Goal: Check status

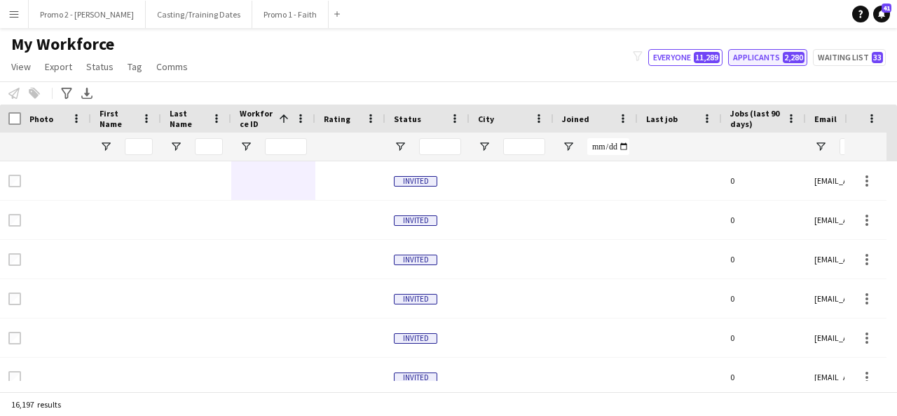
click at [778, 55] on button "Applicants 2,280" at bounding box center [767, 57] width 79 height 17
type input "**********"
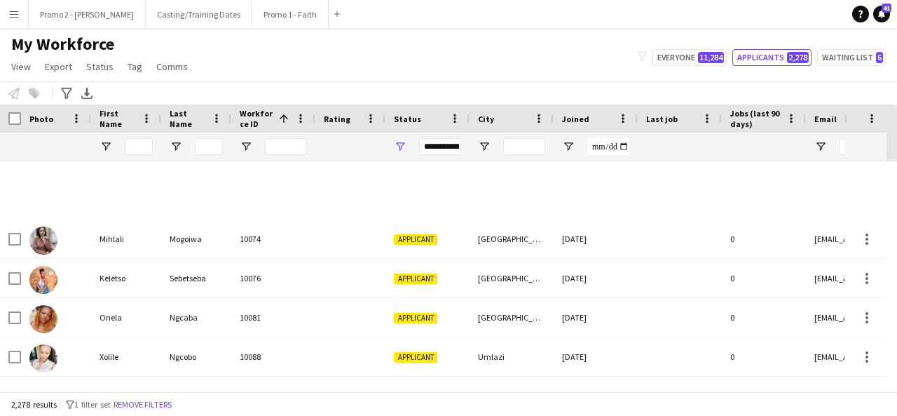
scroll to position [1255, 0]
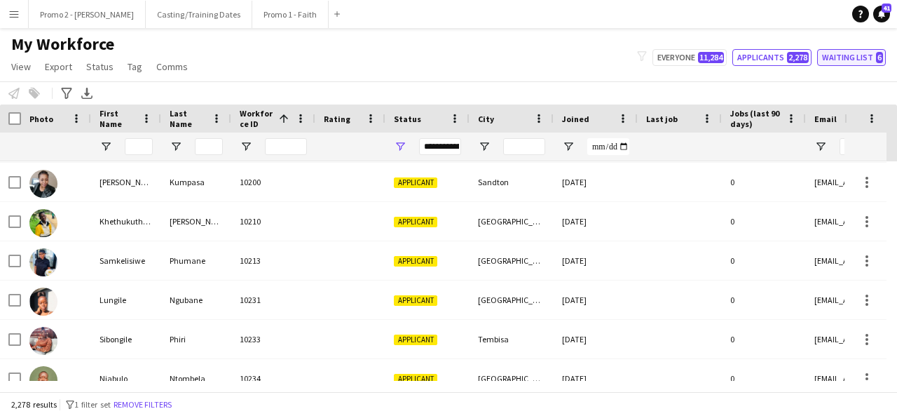
click at [852, 53] on button "Waiting list 6" at bounding box center [851, 57] width 69 height 17
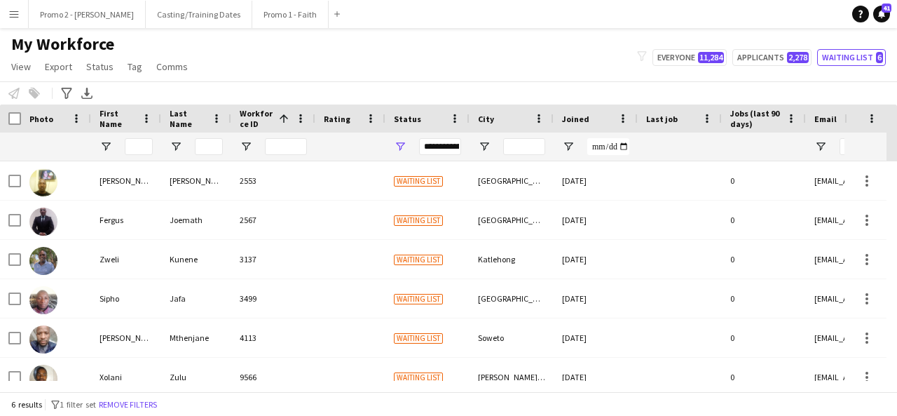
scroll to position [15, 0]
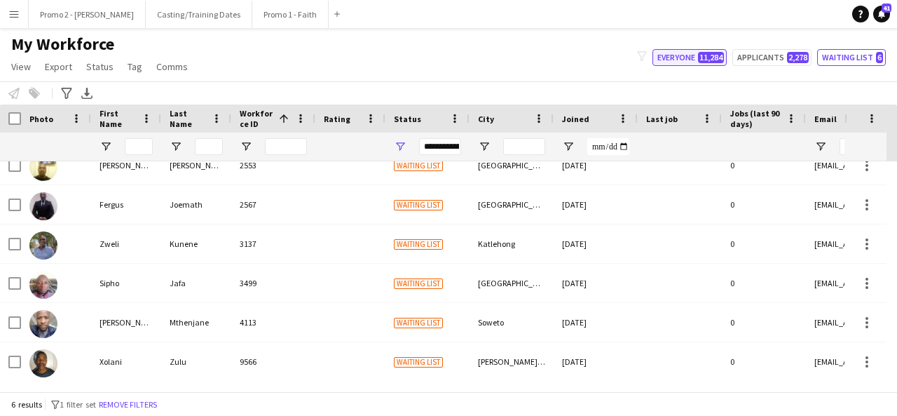
click at [704, 57] on span "11,284" at bounding box center [711, 57] width 26 height 11
type input "**********"
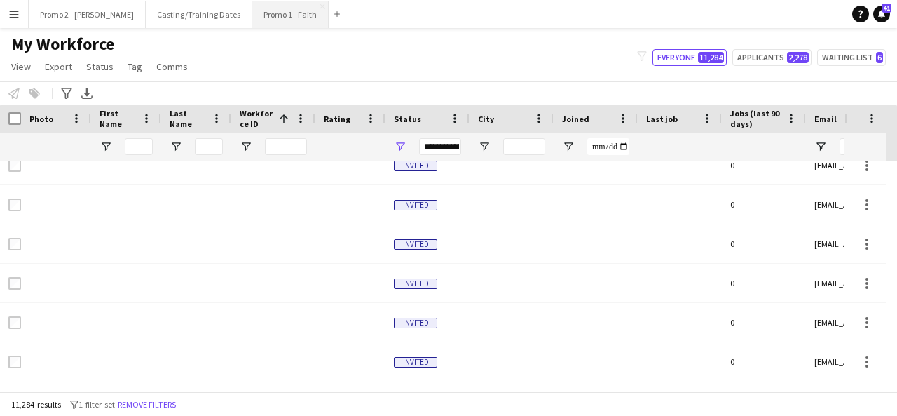
click at [252, 16] on button "Promo 1 - Faith Close" at bounding box center [290, 14] width 76 height 27
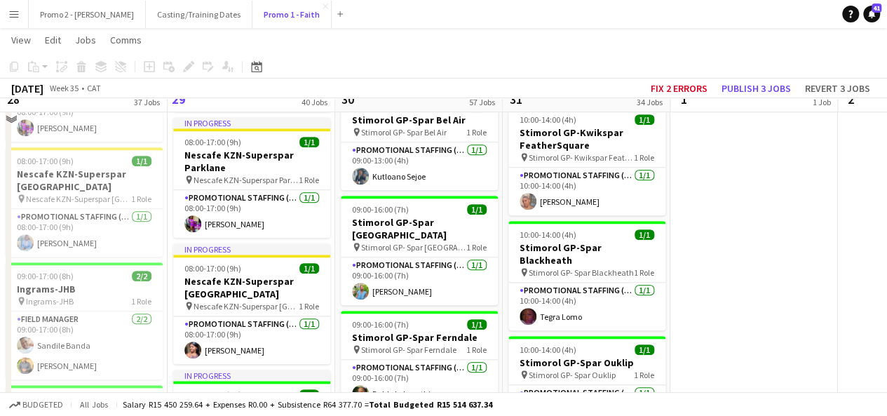
scroll to position [3073, 0]
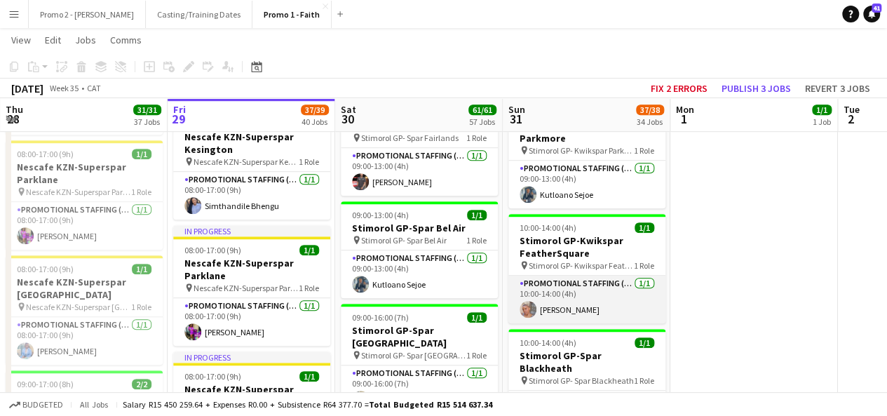
click at [549, 275] on app-card-role "Promotional Staffing (Brand Ambassadors) [DATE] 10:00-14:00 (4h) [PERSON_NAME]" at bounding box center [586, 299] width 157 height 48
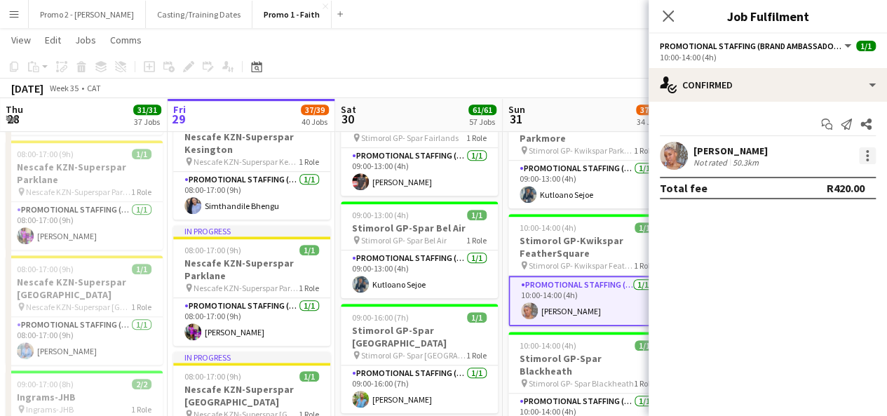
click at [868, 156] on div at bounding box center [867, 155] width 17 height 17
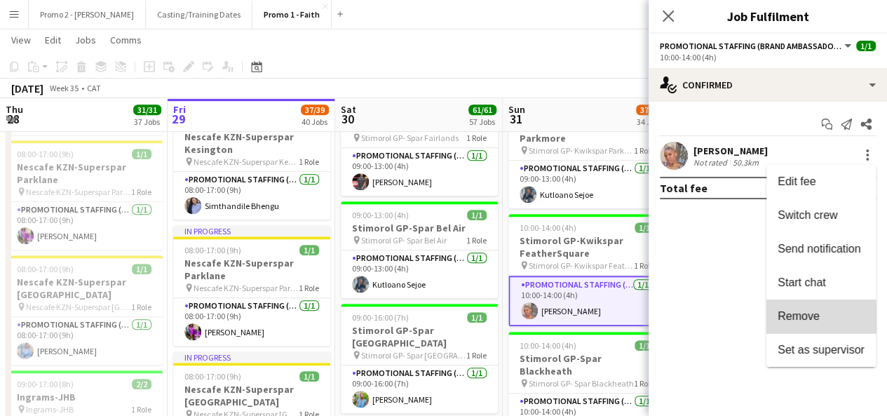
click at [804, 317] on span "Remove" at bounding box center [798, 316] width 42 height 12
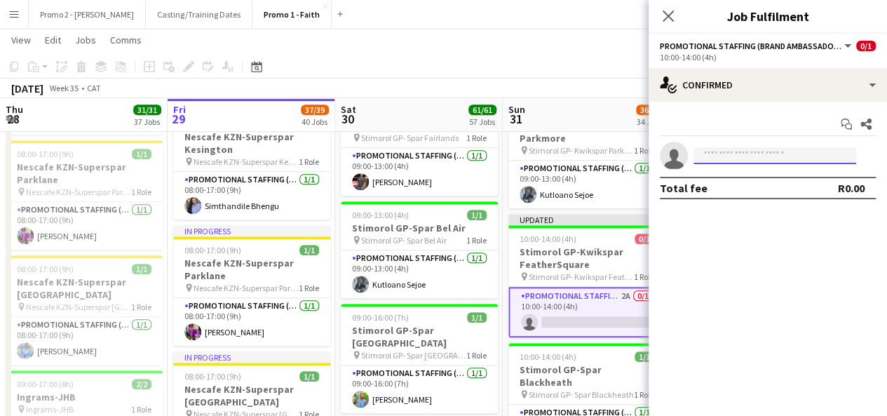
click at [761, 151] on input at bounding box center [774, 155] width 163 height 17
type input "*"
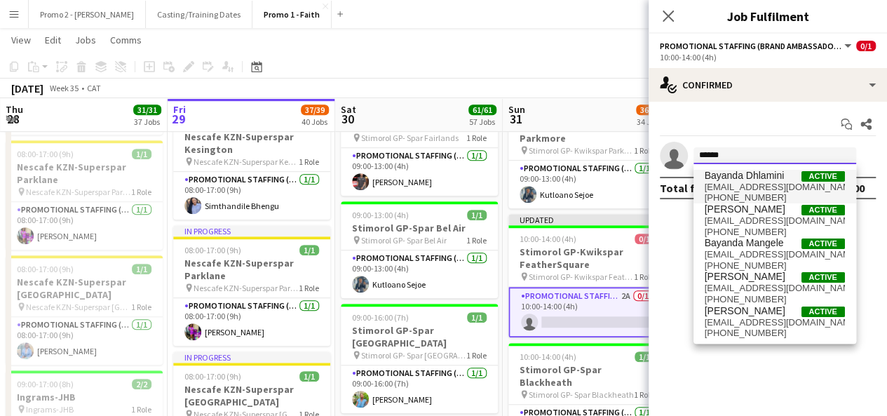
type input "******"
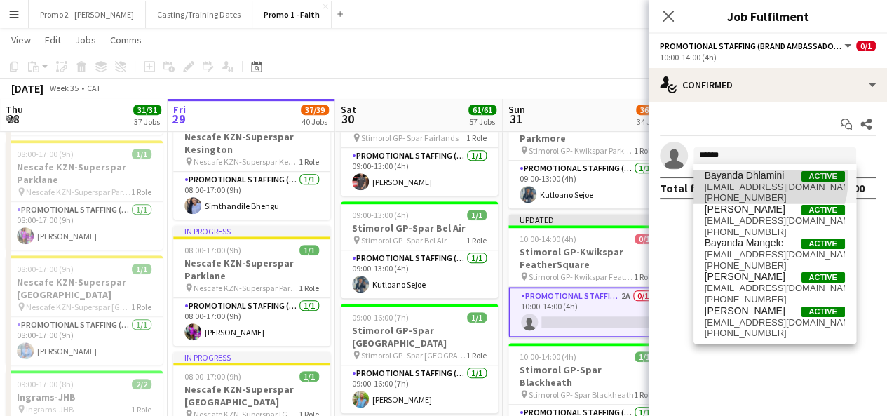
click at [751, 177] on span "Bayanda Dhlamini" at bounding box center [744, 176] width 80 height 12
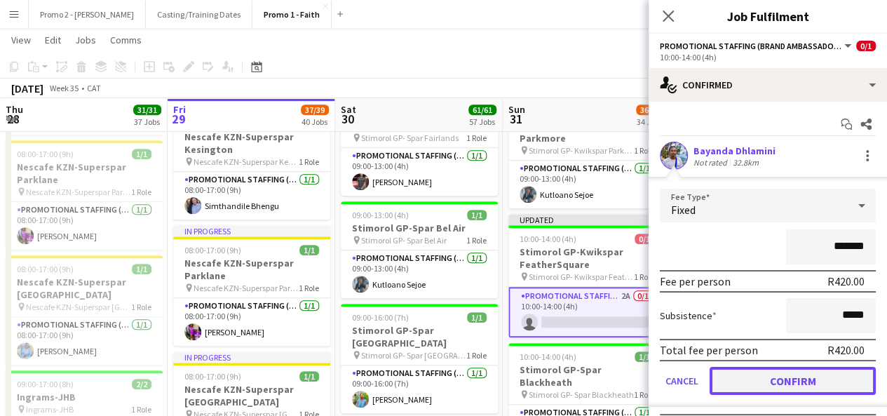
click at [807, 376] on button "Confirm" at bounding box center [792, 381] width 166 height 28
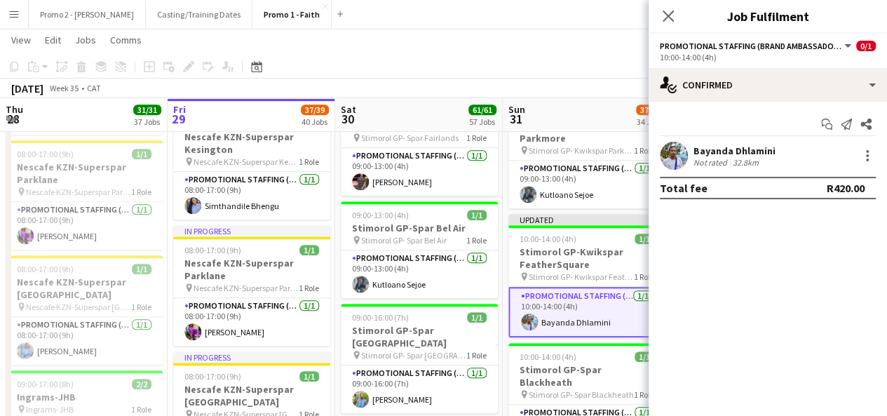
click at [608, 72] on app-toolbar "Copy Paste Paste Ctrl+V Paste with crew Ctrl+Shift+V Paste linked Job [GEOGRAPH…" at bounding box center [443, 67] width 887 height 24
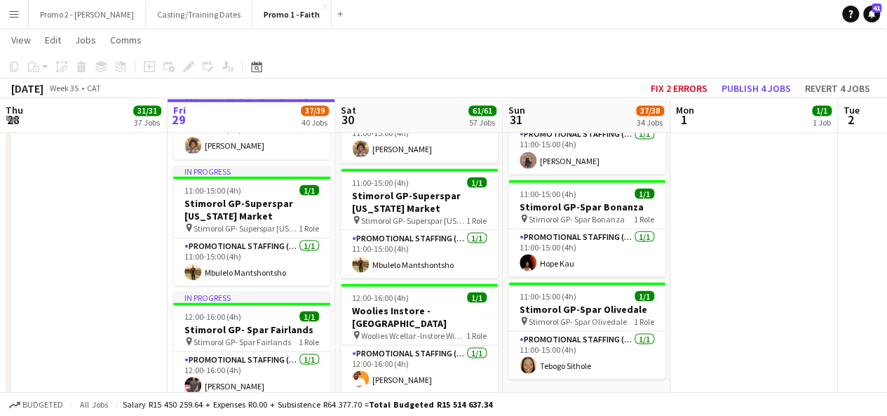
scroll to position [3886, 0]
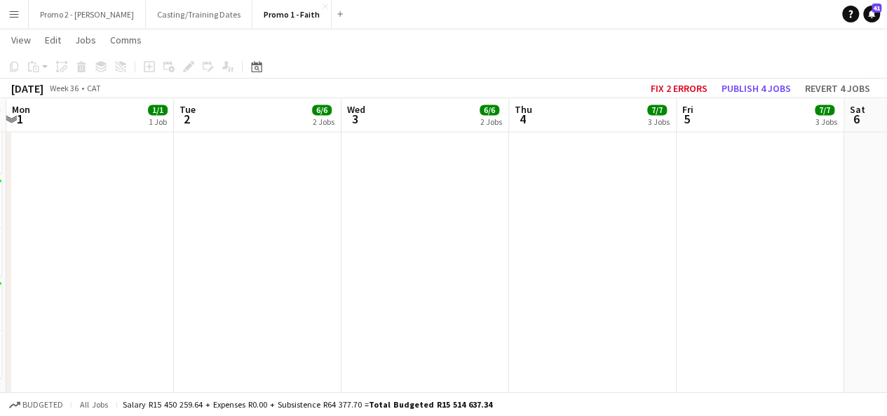
drag, startPoint x: 791, startPoint y: 211, endPoint x: 0, endPoint y: 252, distance: 792.3
click at [0, 252] on app-calendar-viewport "Sat 30 61/61 57 Jobs Sun 31 37/38 34 Jobs Mon 1 1/1 1 Job Tue 2 6/6 2 Jobs Wed …" at bounding box center [443, 241] width 887 height 8147
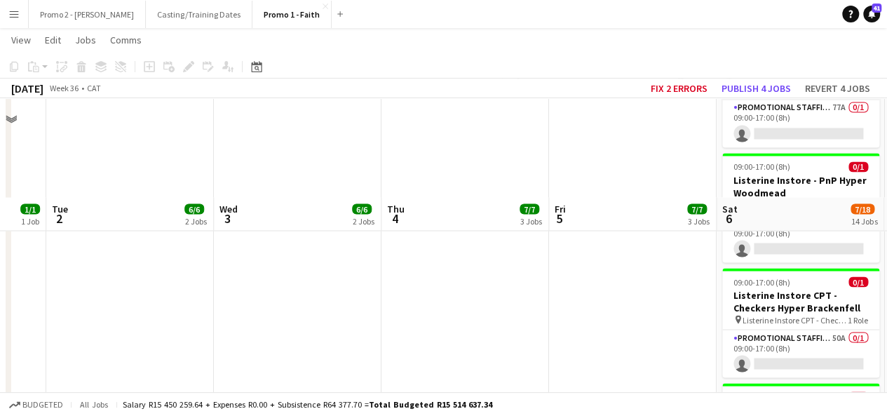
scroll to position [1308, 0]
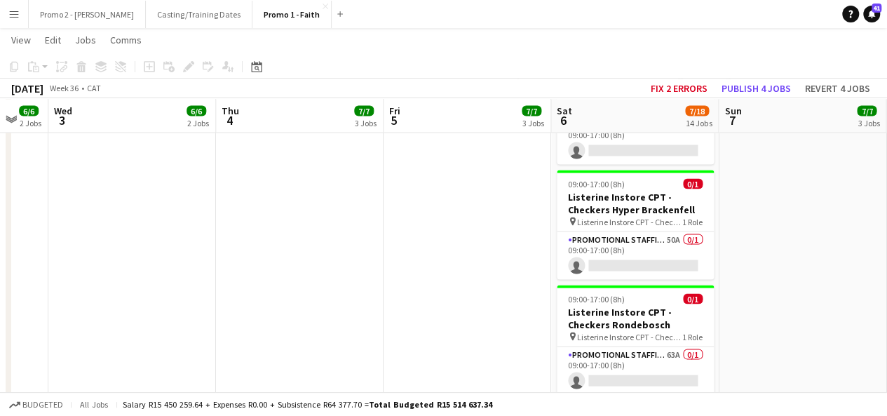
drag, startPoint x: 806, startPoint y: 216, endPoint x: 639, endPoint y: 238, distance: 168.3
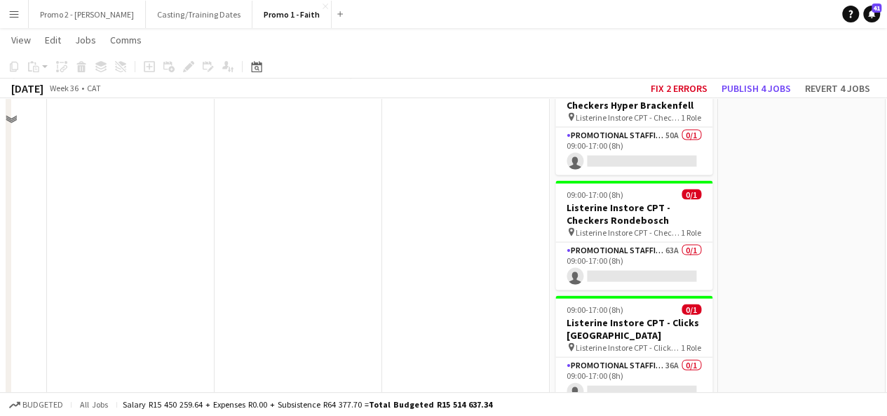
scroll to position [1342, 0]
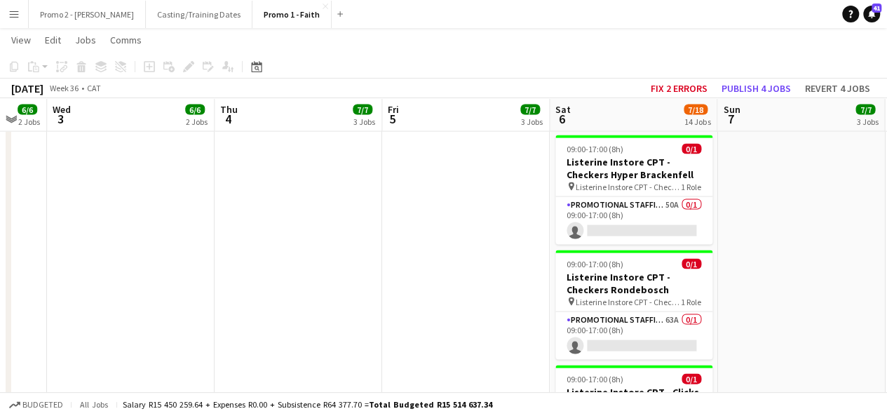
click at [20, 20] on button "Menu" at bounding box center [14, 14] width 28 height 28
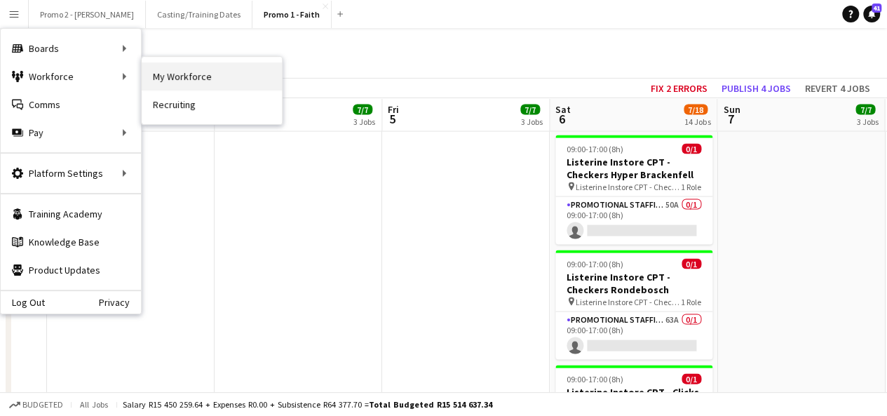
click at [163, 67] on link "My Workforce" at bounding box center [212, 76] width 140 height 28
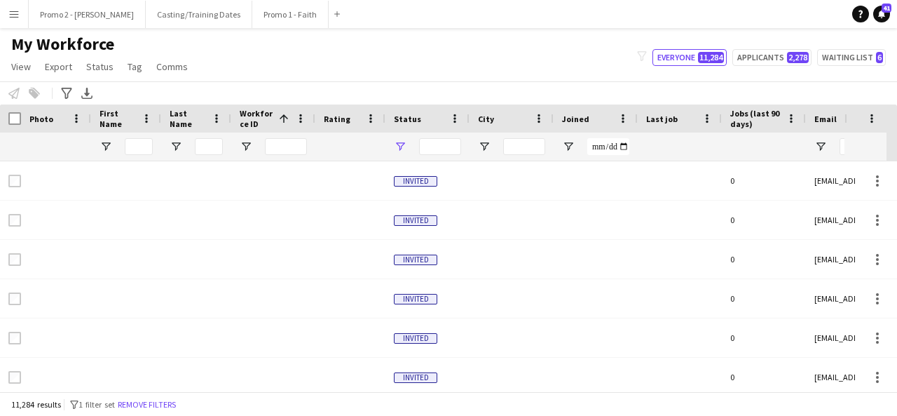
type input "**********"
click at [15, 13] on app-icon "Menu" at bounding box center [13, 13] width 11 height 11
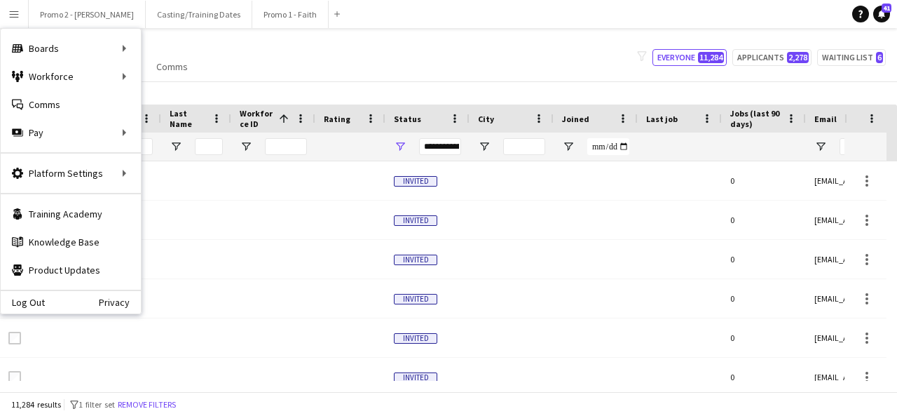
click at [308, 64] on div "My Workforce View Views Default view Applicants New view Update view Delete vie…" at bounding box center [448, 58] width 897 height 48
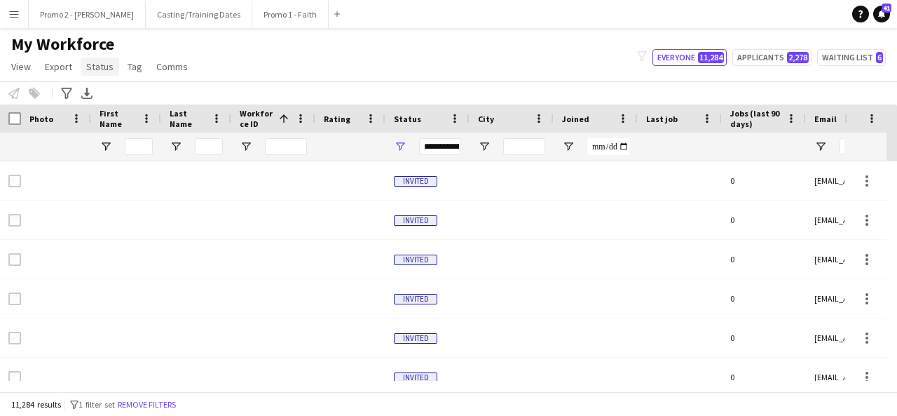
click at [97, 67] on span "Status" at bounding box center [99, 66] width 27 height 13
click at [18, 15] on app-icon "Menu" at bounding box center [13, 13] width 11 height 11
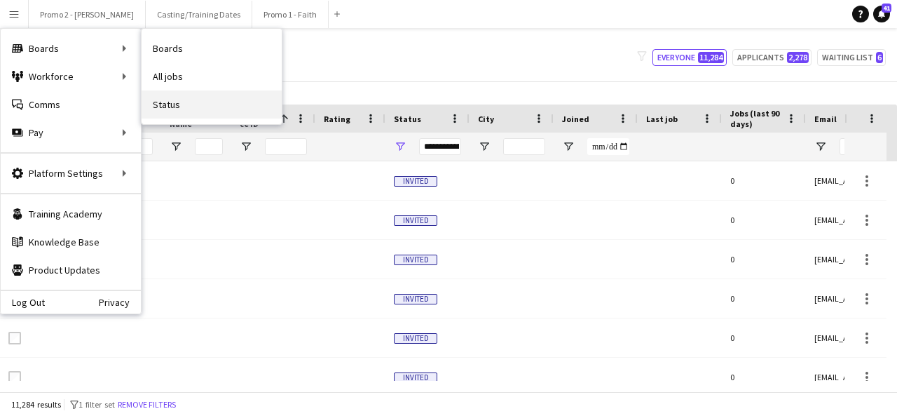
click at [189, 97] on link "Status" at bounding box center [212, 104] width 140 height 28
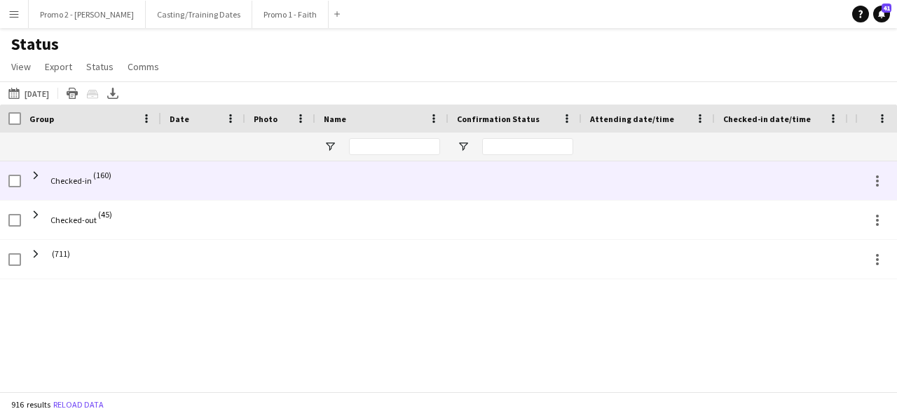
click at [53, 182] on span "Checked-in" at bounding box center [70, 180] width 41 height 11
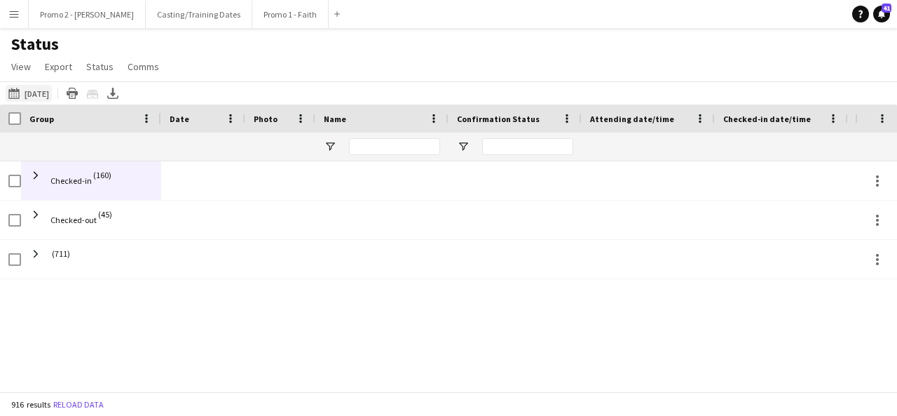
click at [47, 97] on button "[DATE] to [DATE] [DATE]" at bounding box center [29, 93] width 46 height 17
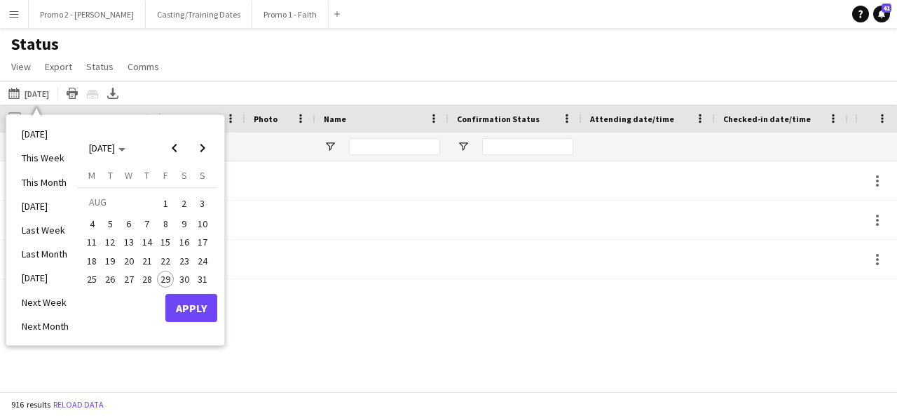
click at [168, 273] on span "29" at bounding box center [165, 279] width 17 height 17
click at [206, 317] on button "Apply" at bounding box center [191, 308] width 52 height 28
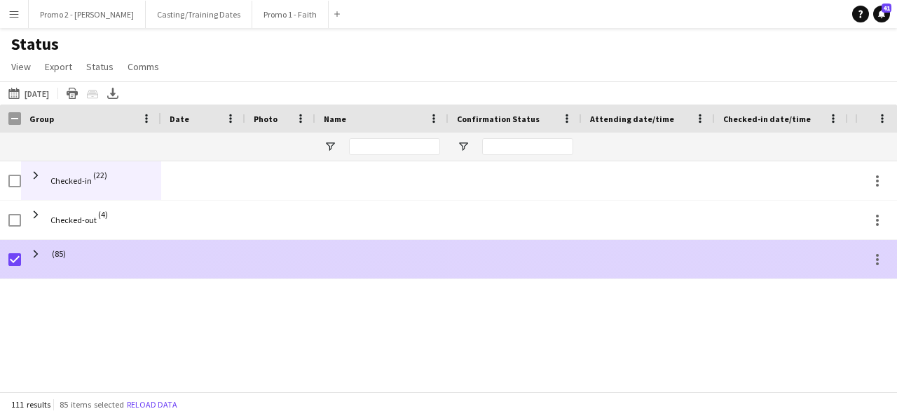
click at [63, 254] on span "(85)" at bounding box center [59, 253] width 14 height 27
click at [40, 254] on span at bounding box center [35, 253] width 13 height 13
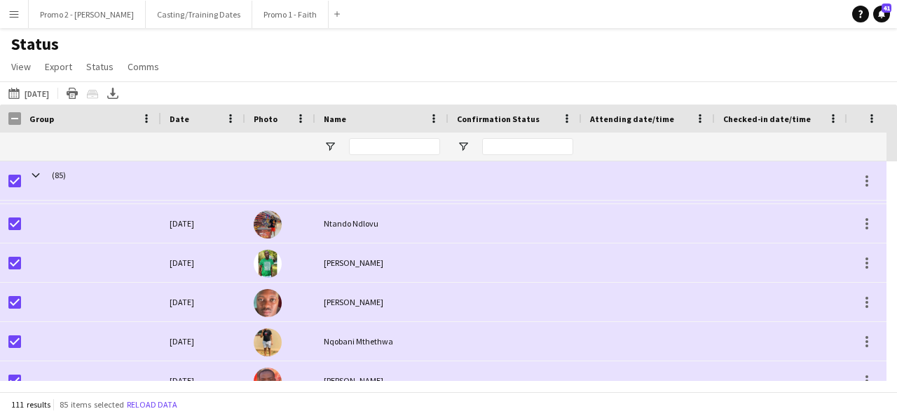
scroll to position [800, 0]
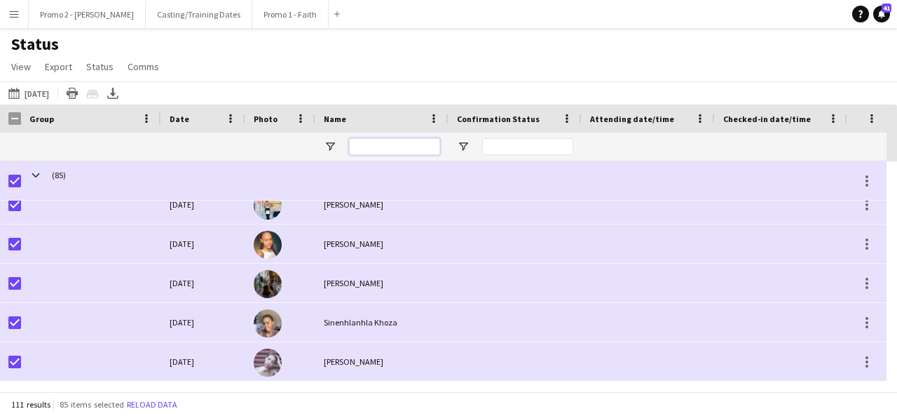
click at [411, 145] on input "Name Filter Input" at bounding box center [394, 146] width 91 height 17
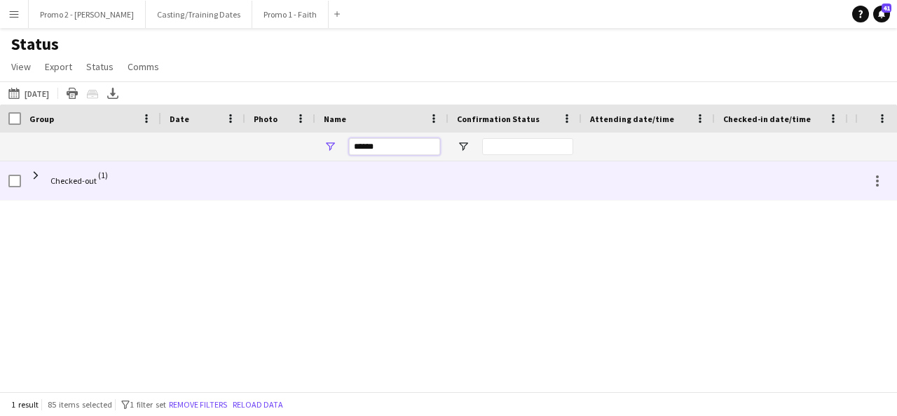
type input "******"
click at [95, 186] on span "Checked-out" at bounding box center [73, 180] width 46 height 39
click at [74, 184] on span "Checked-out" at bounding box center [73, 180] width 46 height 11
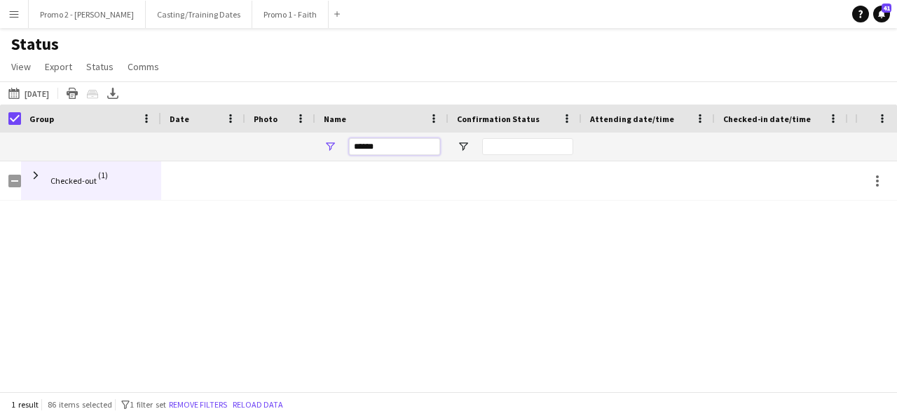
drag, startPoint x: 415, startPoint y: 139, endPoint x: 345, endPoint y: 147, distance: 70.6
click at [345, 147] on div "******" at bounding box center [381, 146] width 133 height 28
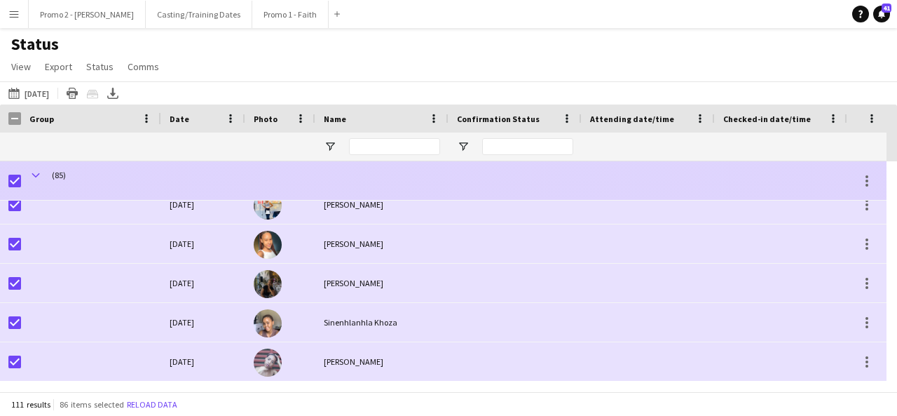
click at [40, 175] on span at bounding box center [35, 175] width 13 height 13
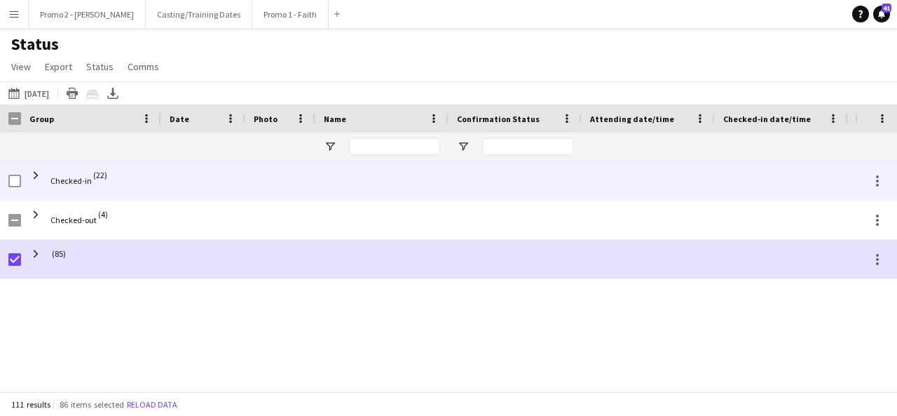
click at [77, 188] on span "Checked-in" at bounding box center [70, 180] width 41 height 39
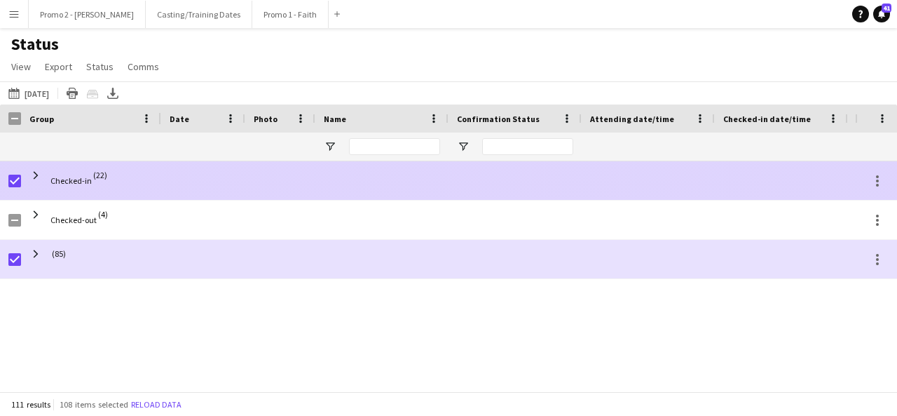
click at [76, 184] on span "Checked-in" at bounding box center [70, 180] width 41 height 11
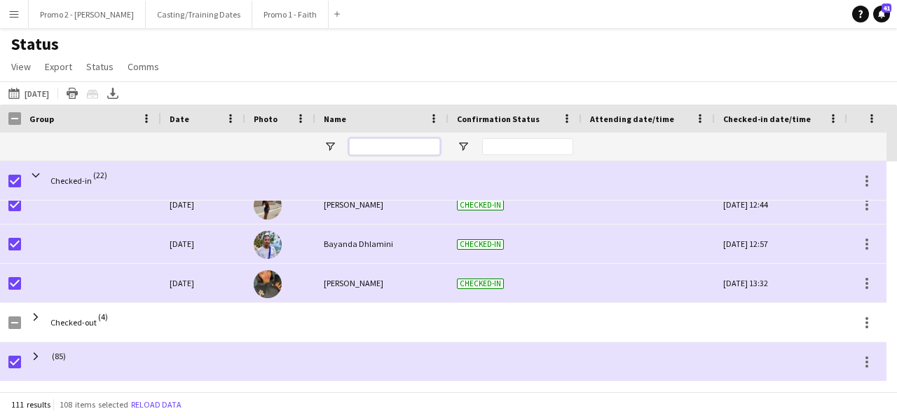
click at [385, 144] on input "Name Filter Input" at bounding box center [394, 146] width 91 height 17
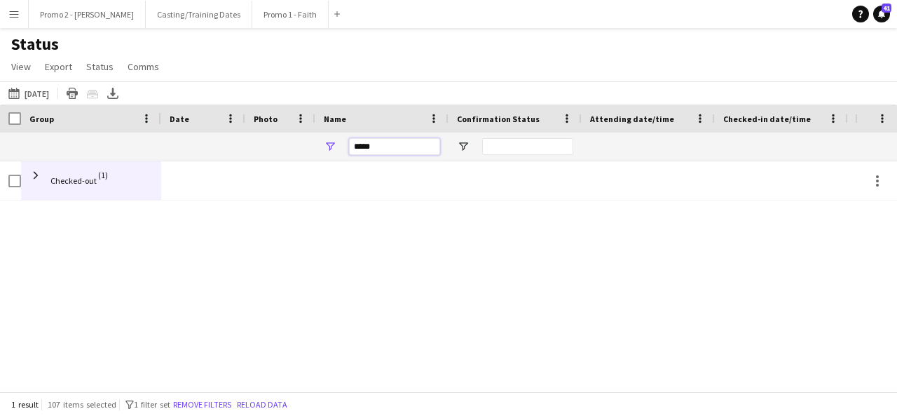
click at [395, 145] on input "*****" at bounding box center [394, 146] width 91 height 17
type input "******"
